Goal: Entertainment & Leisure: Consume media (video, audio)

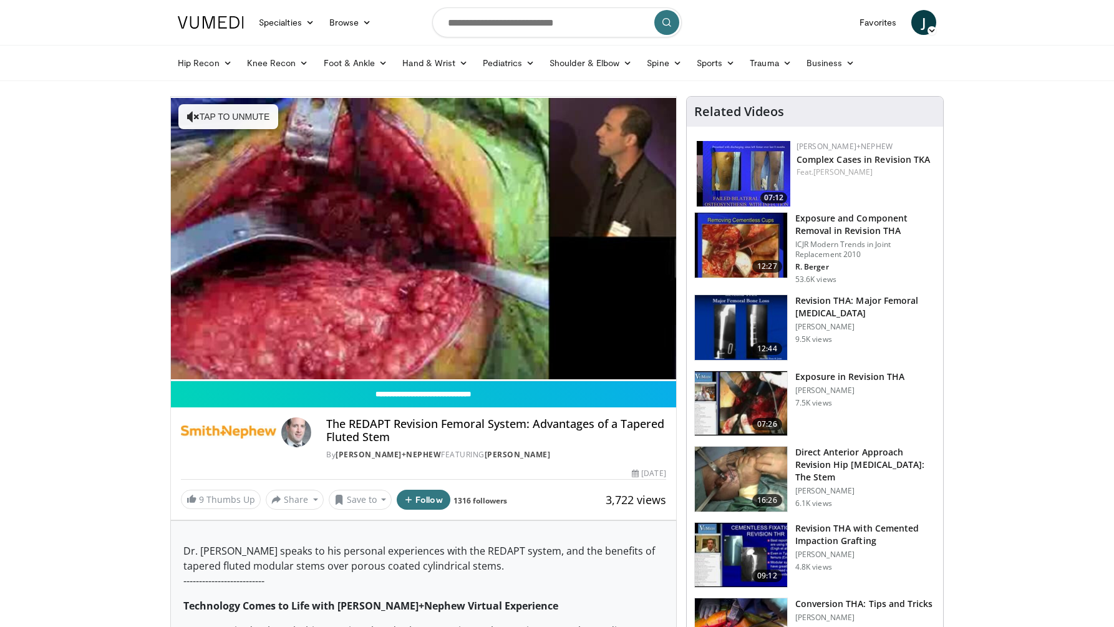
click at [202, 352] on video-js "**********" at bounding box center [423, 239] width 505 height 285
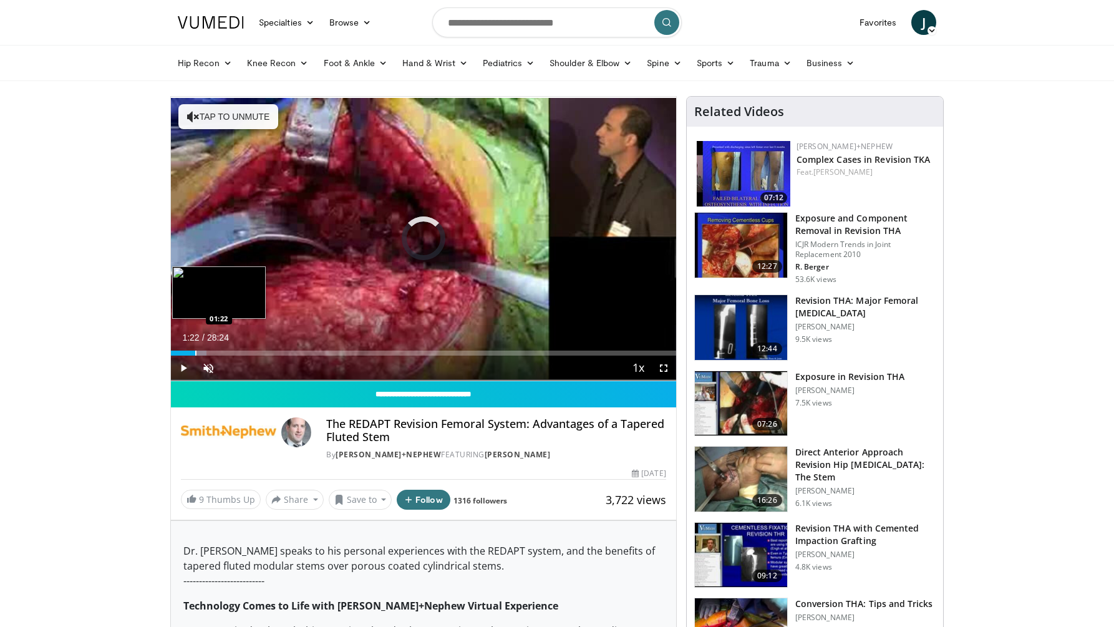
click at [195, 354] on div "Progress Bar" at bounding box center [195, 353] width 1 height 5
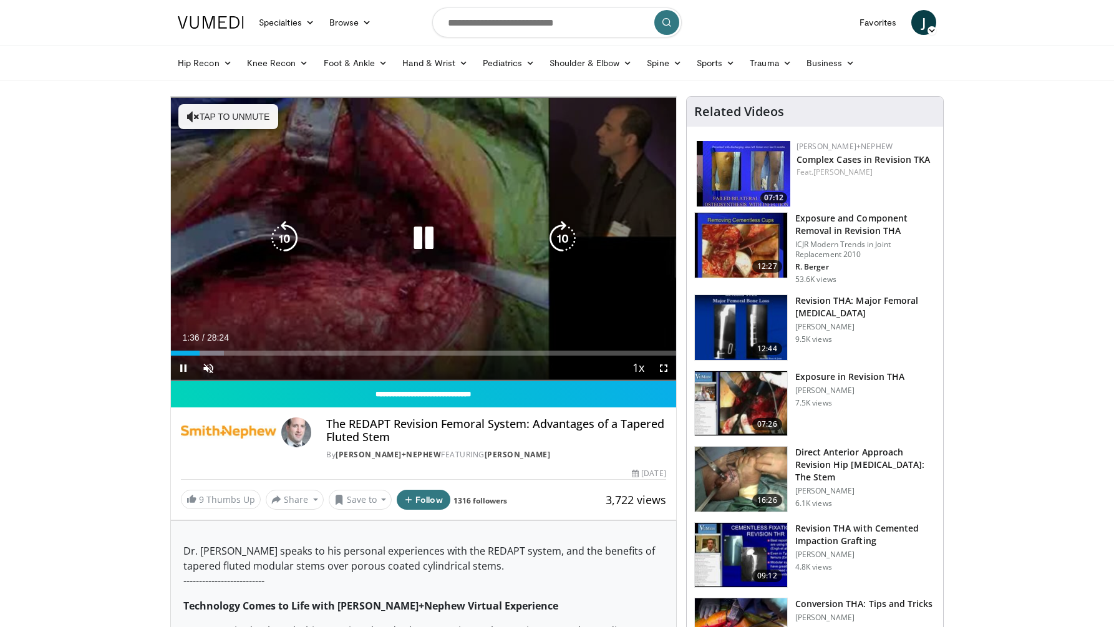
click at [435, 236] on icon "Video Player" at bounding box center [423, 238] width 35 height 35
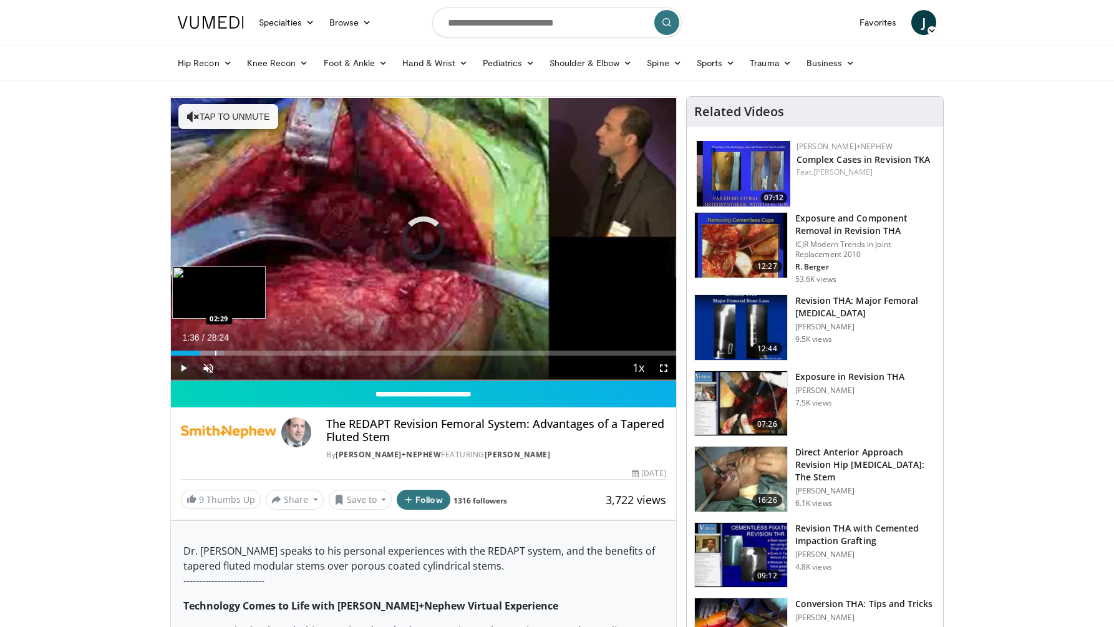
click at [215, 353] on div "Progress Bar" at bounding box center [206, 353] width 38 height 5
click at [234, 353] on div "Progress Bar" at bounding box center [234, 353] width 1 height 5
click at [253, 351] on div "Progress Bar" at bounding box center [253, 353] width 1 height 5
click at [269, 351] on div "Progress Bar" at bounding box center [269, 353] width 1 height 5
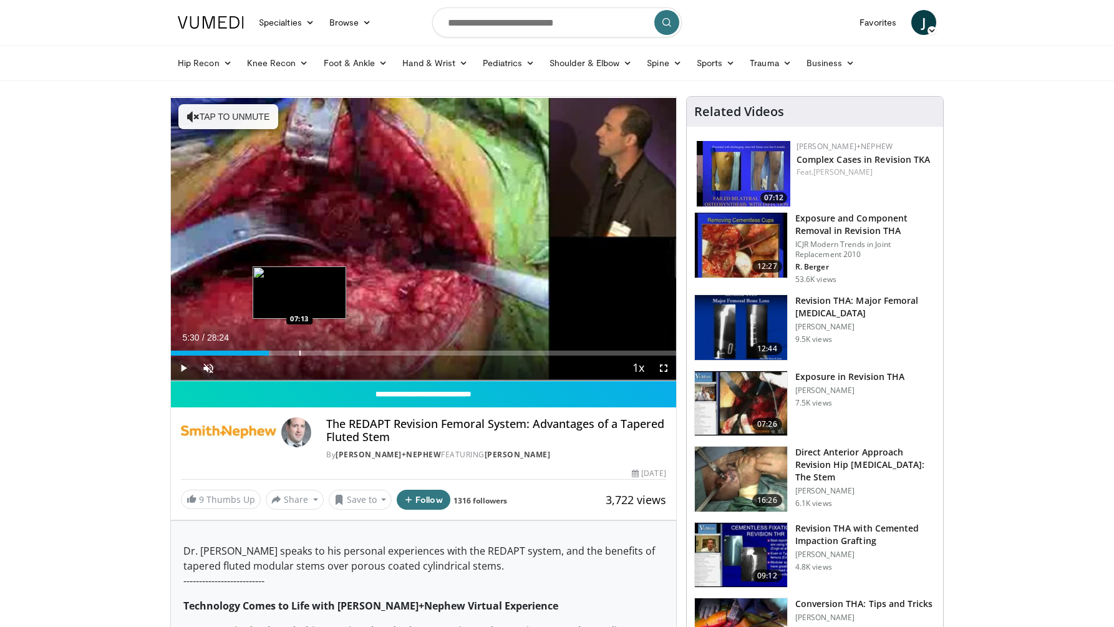
click at [301, 349] on div "Loaded : 19.94% 05:30 07:13" at bounding box center [423, 350] width 505 height 12
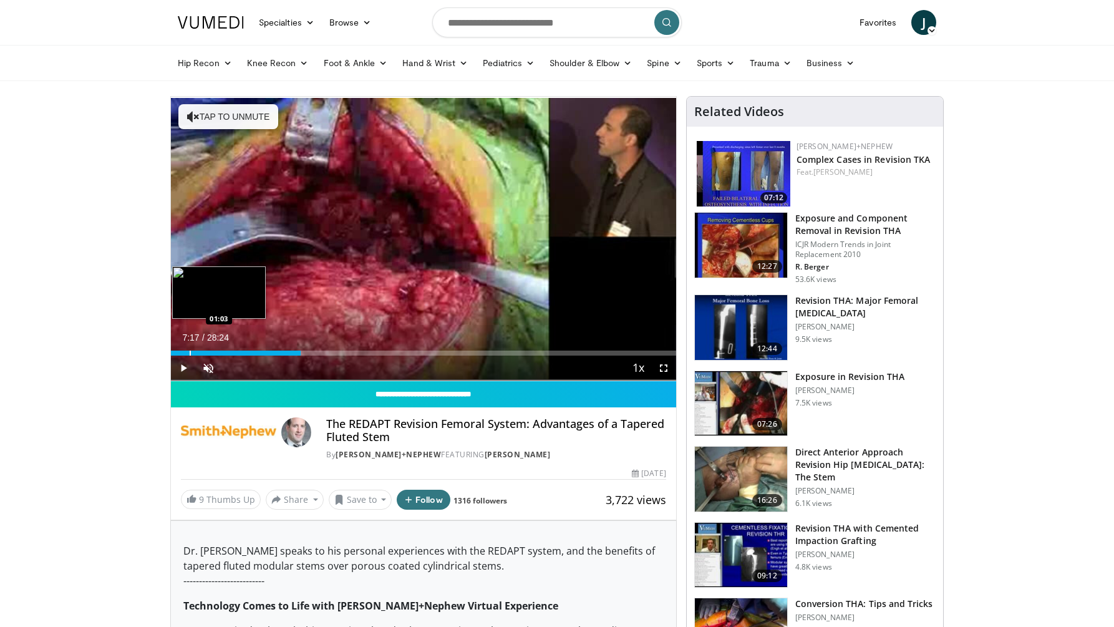
click at [190, 354] on div "Progress Bar" at bounding box center [190, 353] width 1 height 5
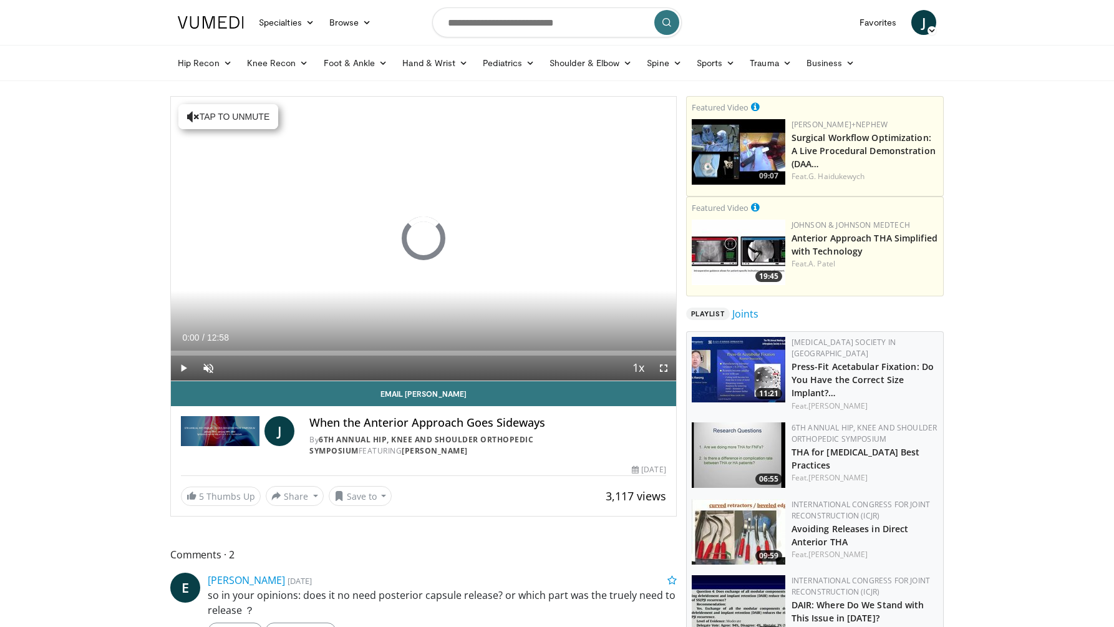
click at [225, 346] on div "Loaded : 0.00% 00:00 01:22" at bounding box center [423, 350] width 505 height 12
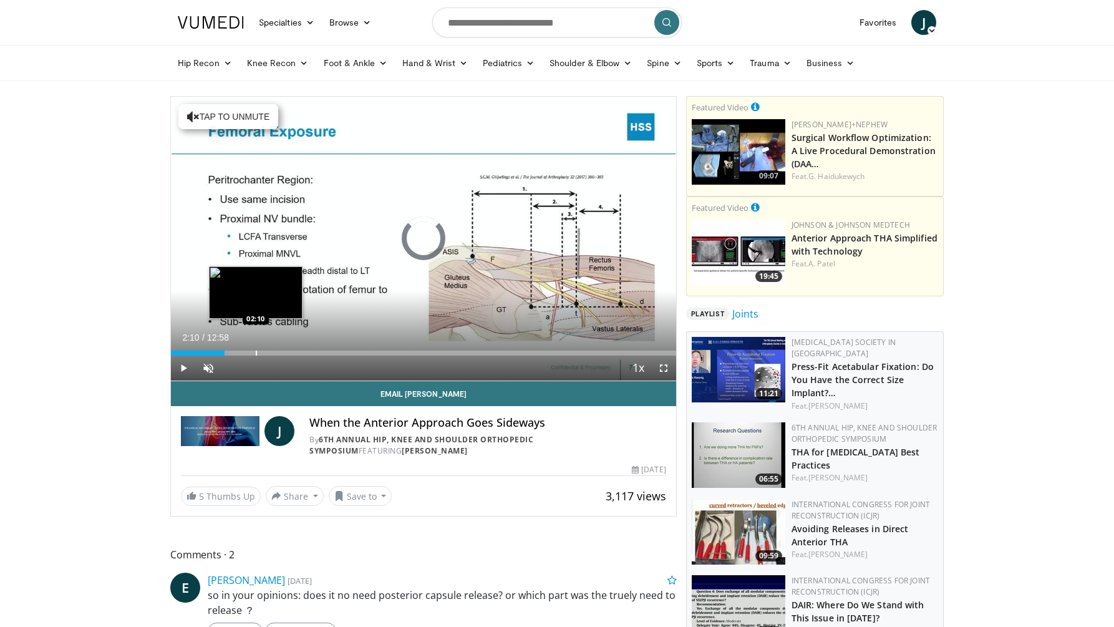
click at [256, 353] on div "Progress Bar" at bounding box center [256, 353] width 1 height 5
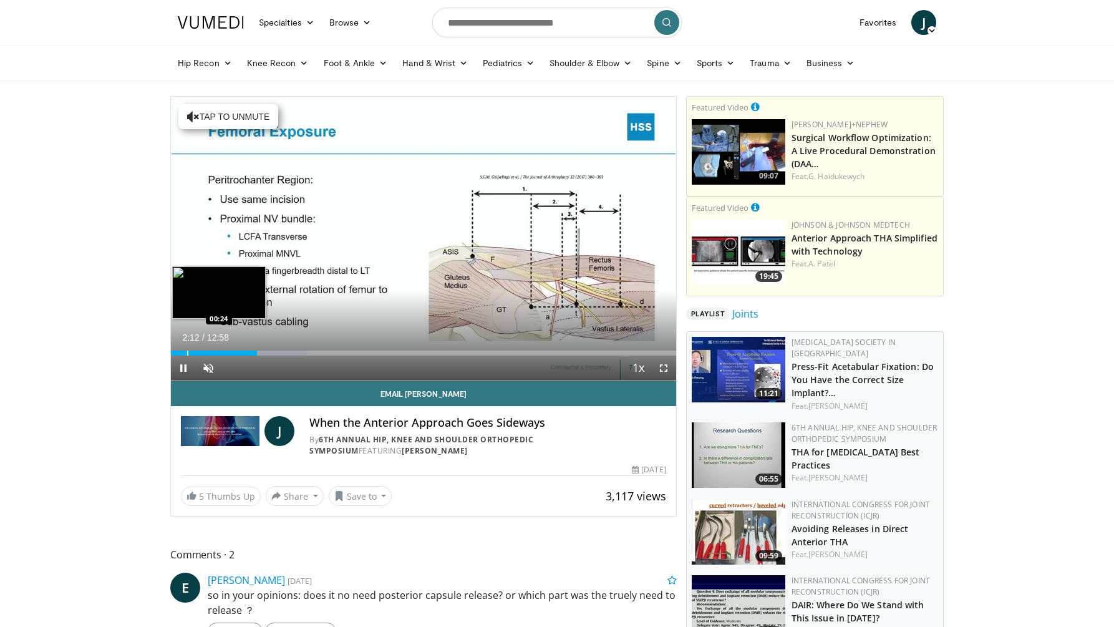
click at [187, 355] on div "Progress Bar" at bounding box center [187, 353] width 1 height 5
click at [184, 371] on span "Video Player" at bounding box center [183, 368] width 25 height 25
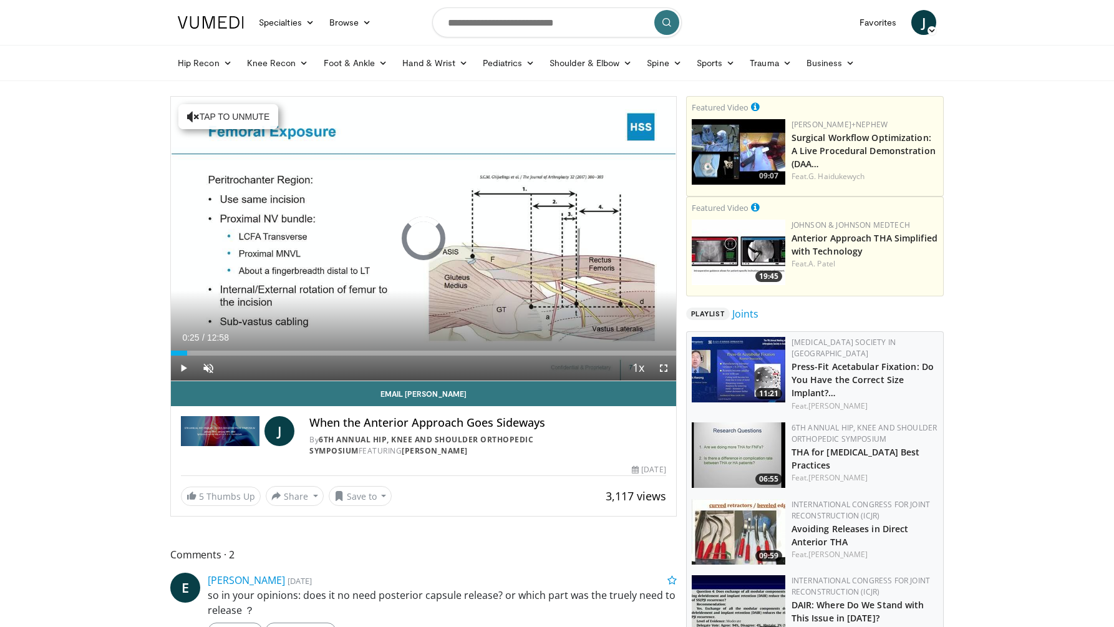
click at [198, 351] on div "Loaded : 3.85% 00:25 00:42" at bounding box center [423, 353] width 505 height 5
click at [206, 351] on div "Progress Bar" at bounding box center [206, 353] width 1 height 5
click at [185, 369] on span "Video Player" at bounding box center [183, 368] width 25 height 25
click at [249, 349] on div "Loaded : 66.83% 00:55 02:00" at bounding box center [423, 350] width 505 height 12
click at [258, 353] on div "Progress Bar" at bounding box center [258, 353] width 1 height 5
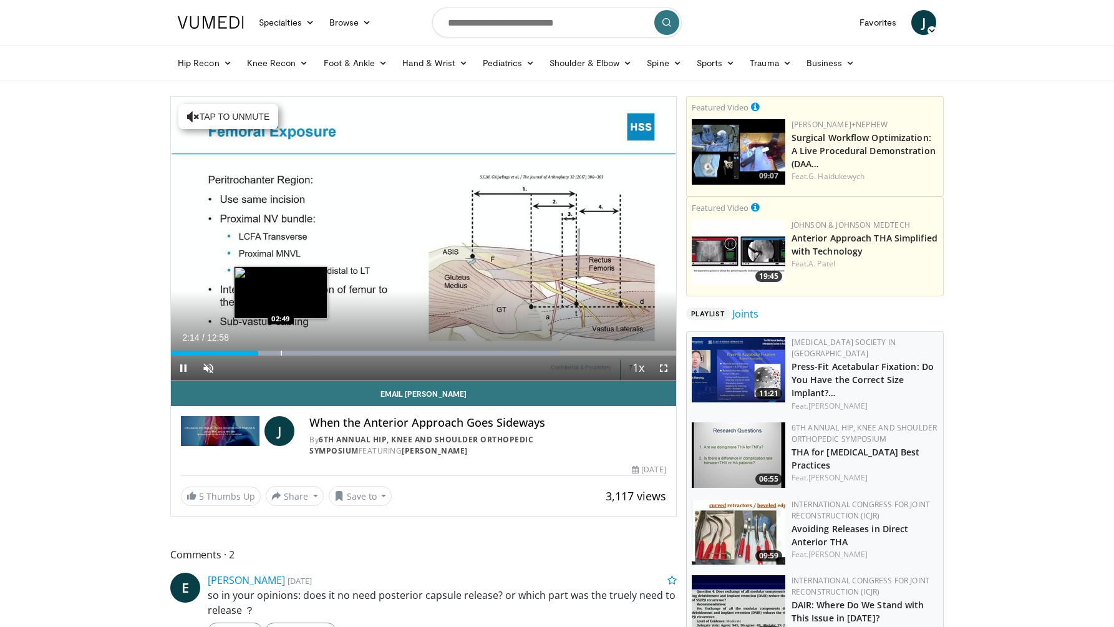
click at [281, 352] on div "Progress Bar" at bounding box center [281, 353] width 1 height 5
click at [303, 353] on div "Progress Bar" at bounding box center [302, 353] width 1 height 5
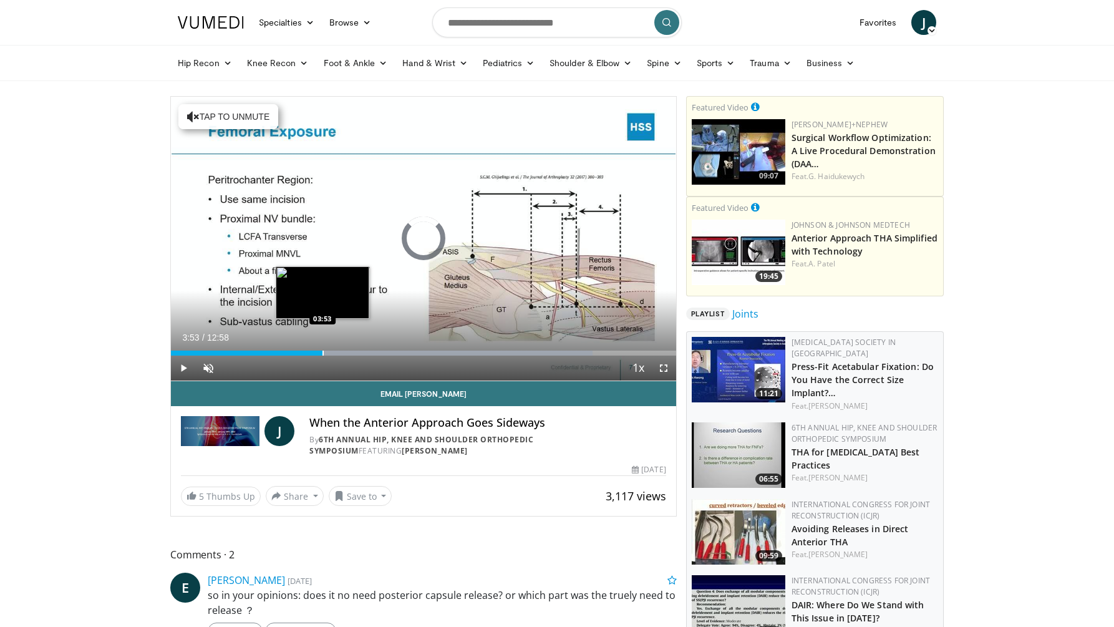
click at [323, 352] on div "Progress Bar" at bounding box center [323, 353] width 1 height 5
click at [341, 351] on div "Progress Bar" at bounding box center [341, 353] width 1 height 5
click at [362, 351] on div "Progress Bar" at bounding box center [362, 353] width 1 height 5
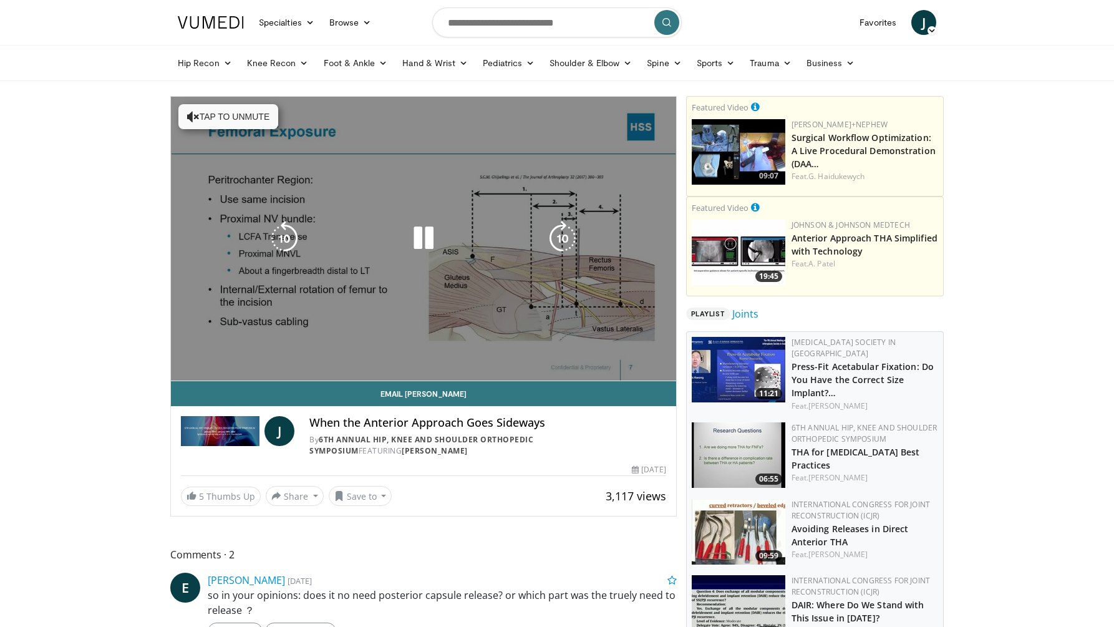
click at [381, 350] on div "10 seconds Tap to unmute" at bounding box center [423, 239] width 505 height 284
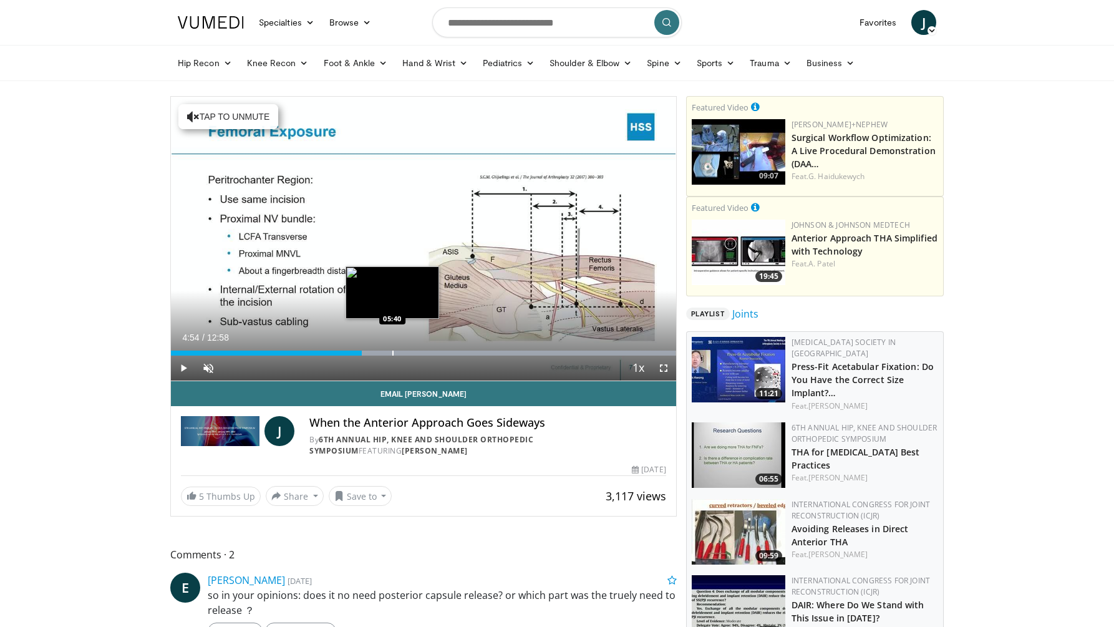
click at [394, 351] on div "Progress Bar" at bounding box center [392, 353] width 1 height 5
click at [180, 364] on span "Video Player" at bounding box center [183, 368] width 25 height 25
click at [410, 352] on div "Progress Bar" at bounding box center [410, 353] width 1 height 5
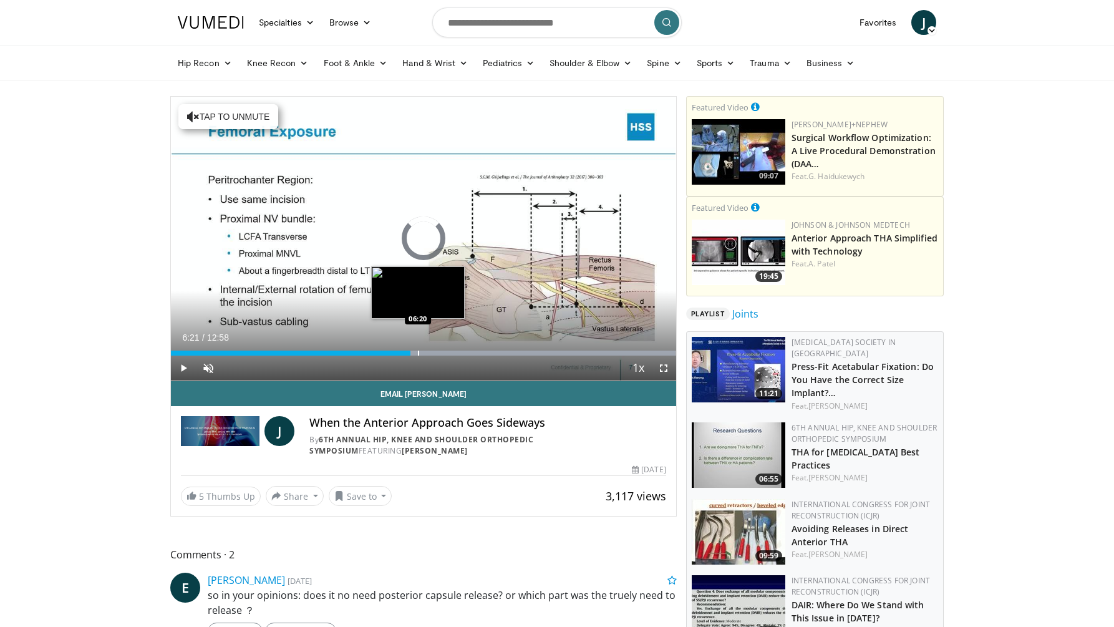
click at [419, 351] on div "Progress Bar" at bounding box center [418, 353] width 1 height 5
click at [428, 351] on div "Progress Bar" at bounding box center [428, 353] width 1 height 5
click at [436, 351] on div "Progress Bar" at bounding box center [436, 353] width 1 height 5
click at [445, 351] on div "Progress Bar" at bounding box center [445, 353] width 1 height 5
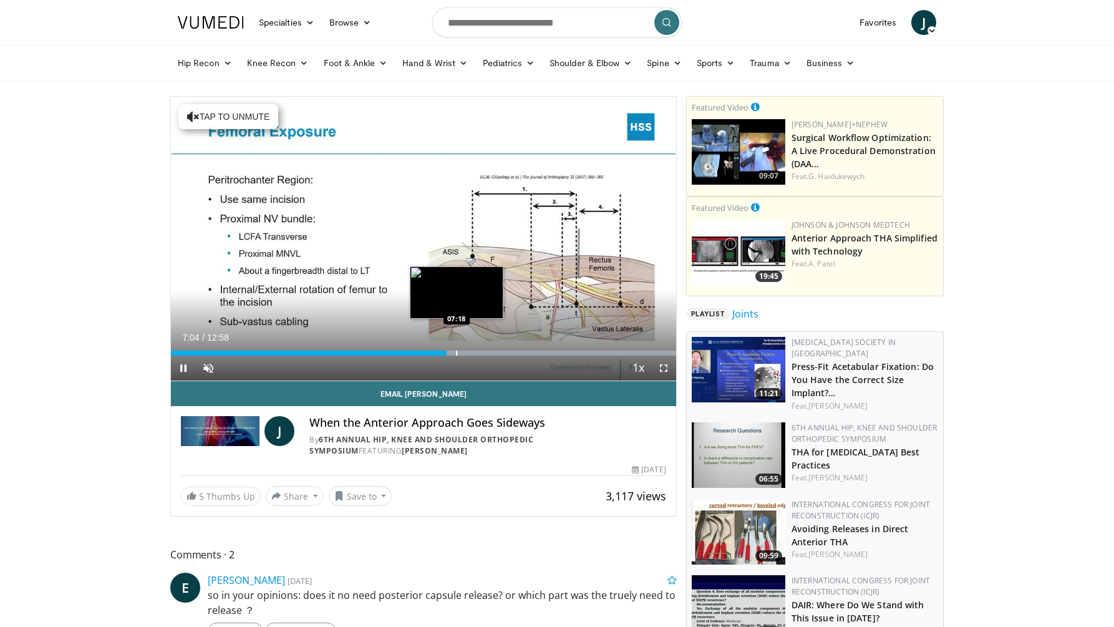
click at [457, 349] on div "Loaded : 99.98% 07:04 07:18" at bounding box center [423, 350] width 505 height 12
click at [470, 349] on div "Loaded : 99.98% 07:20 07:40" at bounding box center [423, 350] width 505 height 12
click at [486, 349] on div "Loaded : 99.98% 07:41 08:05" at bounding box center [423, 350] width 505 height 12
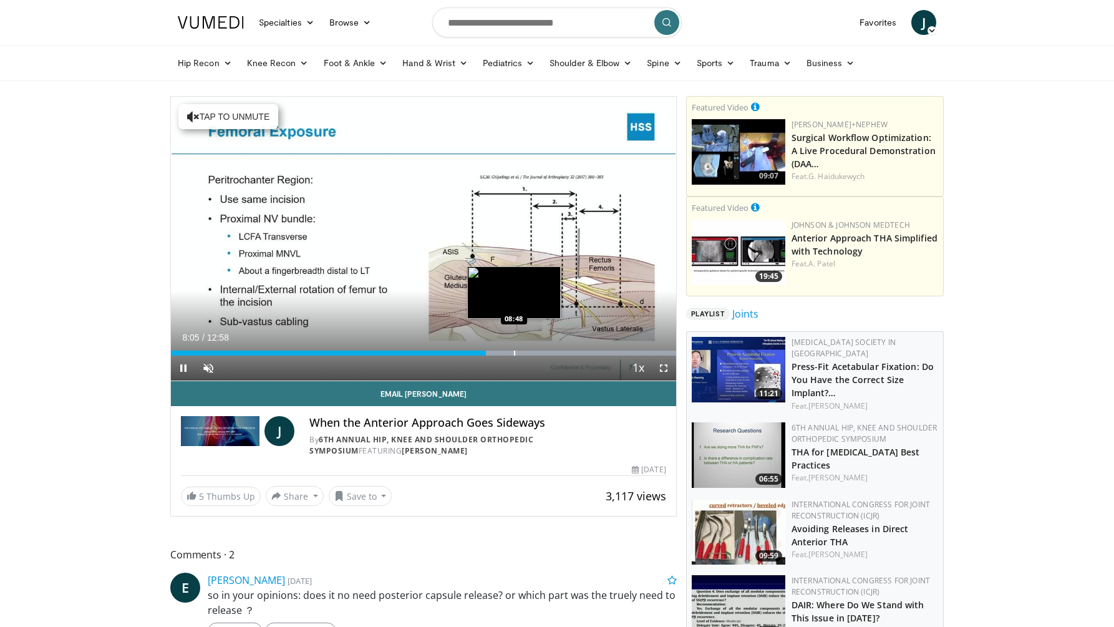
click at [514, 349] on div "Loaded : 99.98% 08:05 08:48" at bounding box center [423, 350] width 505 height 12
click at [533, 351] on div "Progress Bar" at bounding box center [533, 353] width 1 height 5
click at [557, 351] on div "Progress Bar" at bounding box center [557, 353] width 1 height 5
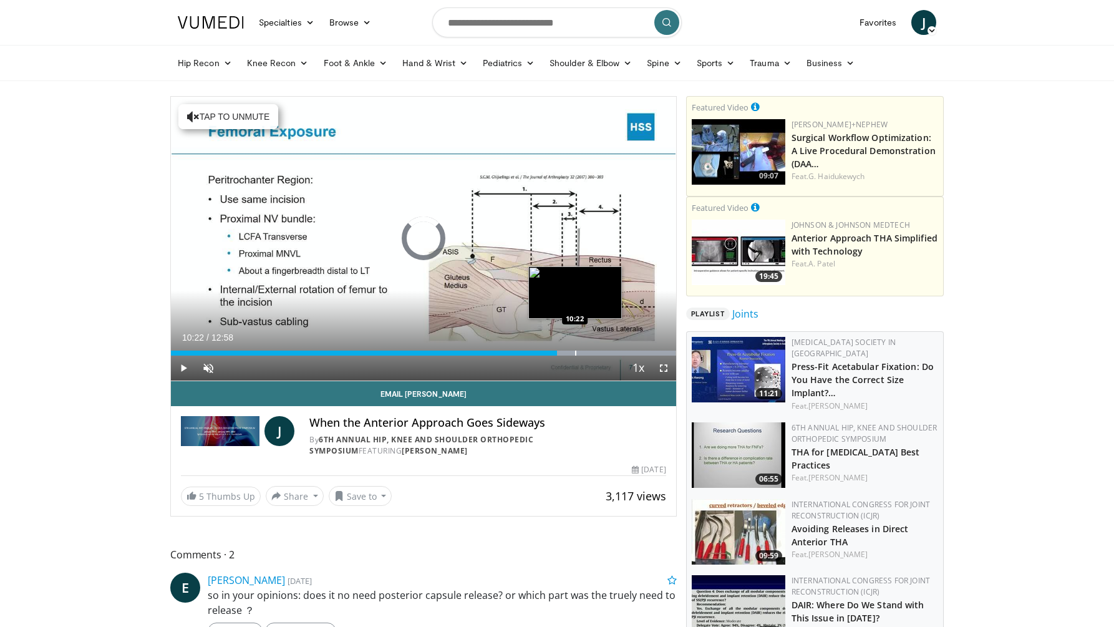
click at [575, 351] on div "Progress Bar" at bounding box center [575, 353] width 1 height 5
click at [588, 352] on div "Progress Bar" at bounding box center [586, 353] width 1 height 5
click at [600, 352] on div "Progress Bar" at bounding box center [600, 353] width 1 height 5
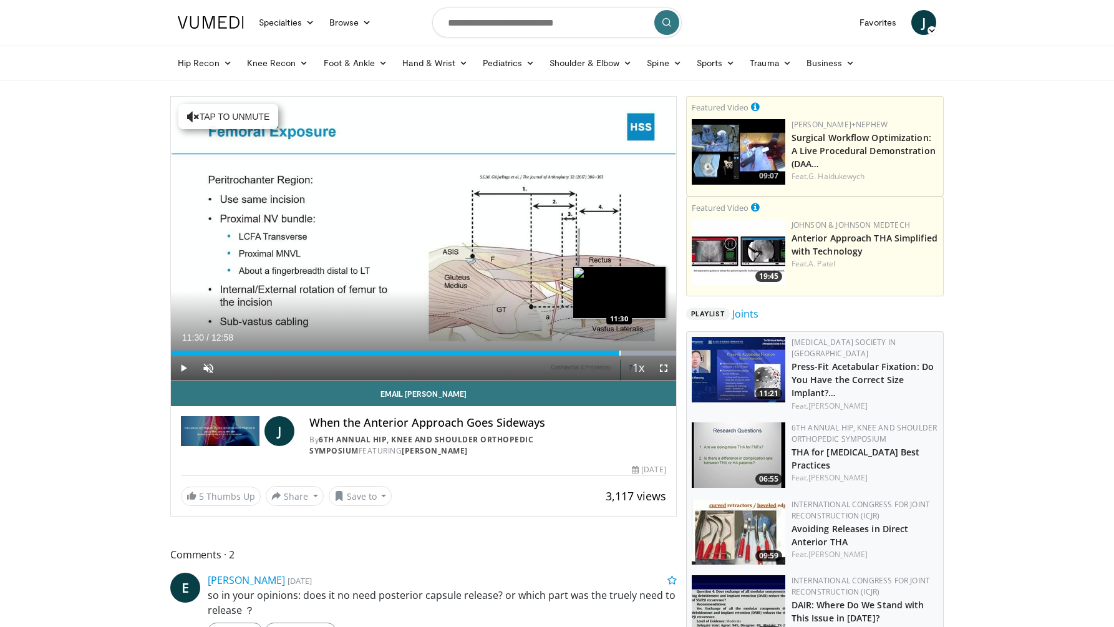
click at [620, 353] on div "Progress Bar" at bounding box center [620, 353] width 1 height 5
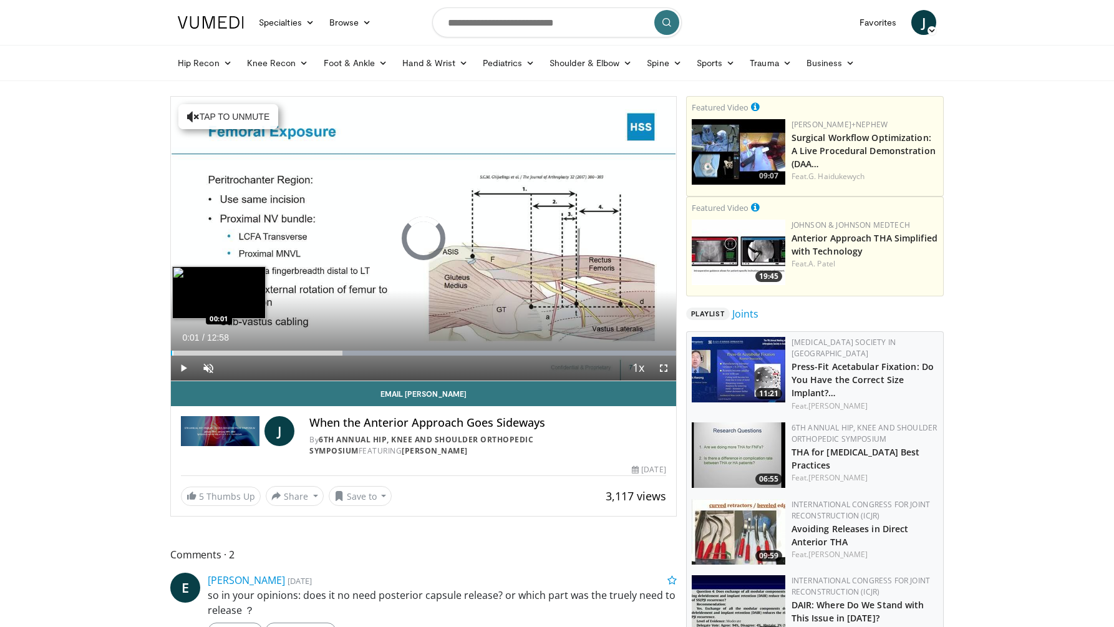
click at [172, 354] on div "Progress Bar" at bounding box center [172, 353] width 1 height 5
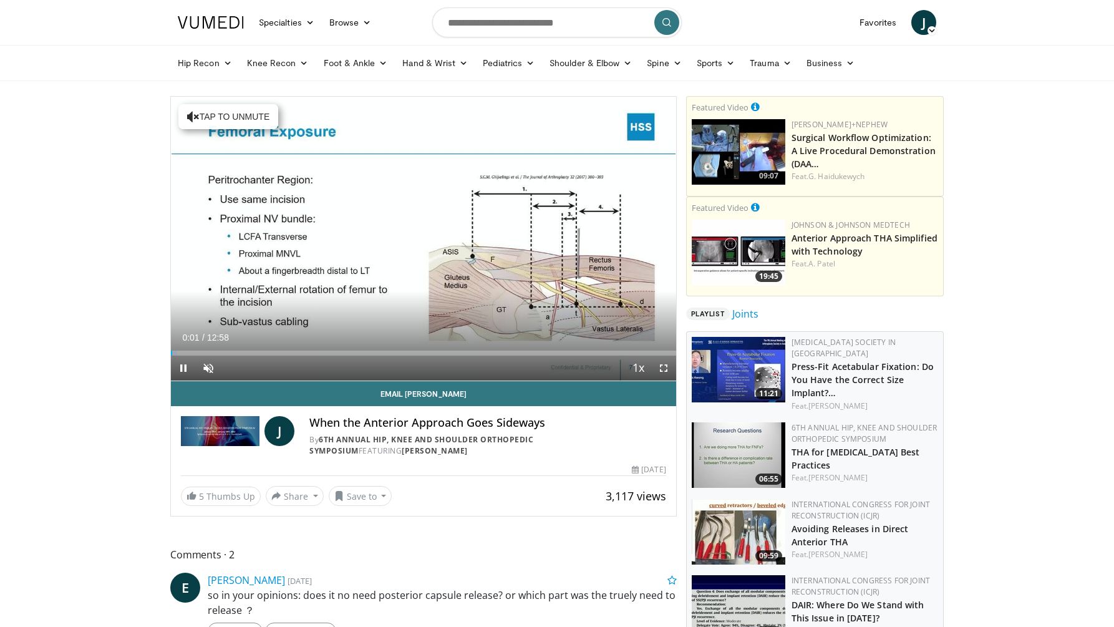
click at [180, 363] on span "Video Player" at bounding box center [183, 368] width 25 height 25
